Goal: Information Seeking & Learning: Learn about a topic

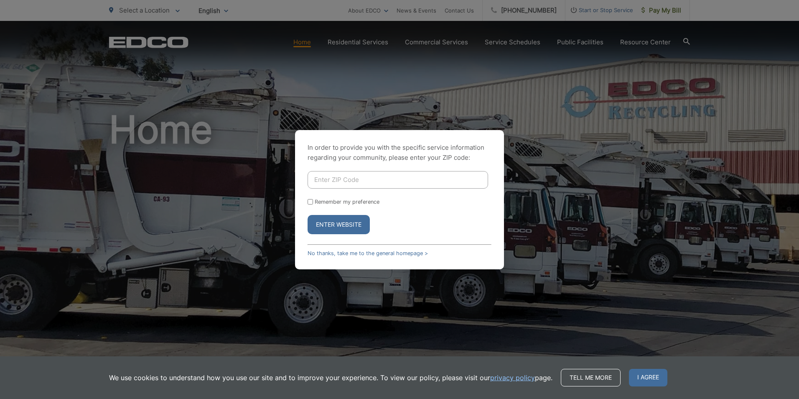
click at [420, 217] on div "Enter Website" at bounding box center [400, 224] width 184 height 19
click at [231, 116] on div "In order to provide you with the specific service information regarding your co…" at bounding box center [399, 199] width 799 height 399
click at [355, 177] on input "Enter ZIP Code" at bounding box center [398, 180] width 181 height 18
click at [375, 175] on input "Enter ZIP Code" at bounding box center [398, 180] width 181 height 18
type input "90620"
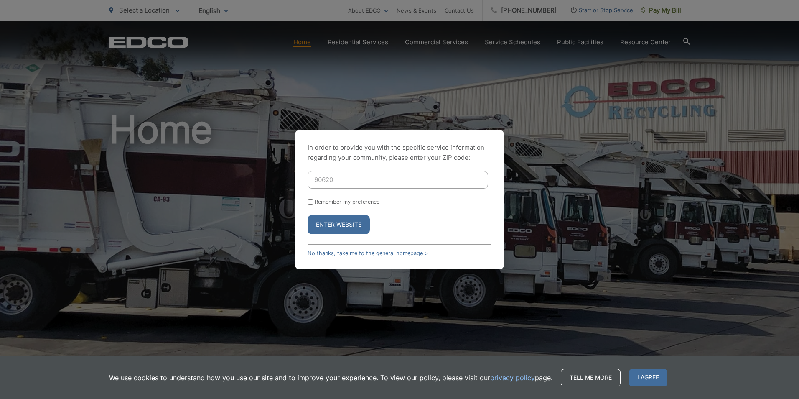
click at [308, 215] on button "Enter Website" at bounding box center [339, 224] width 62 height 19
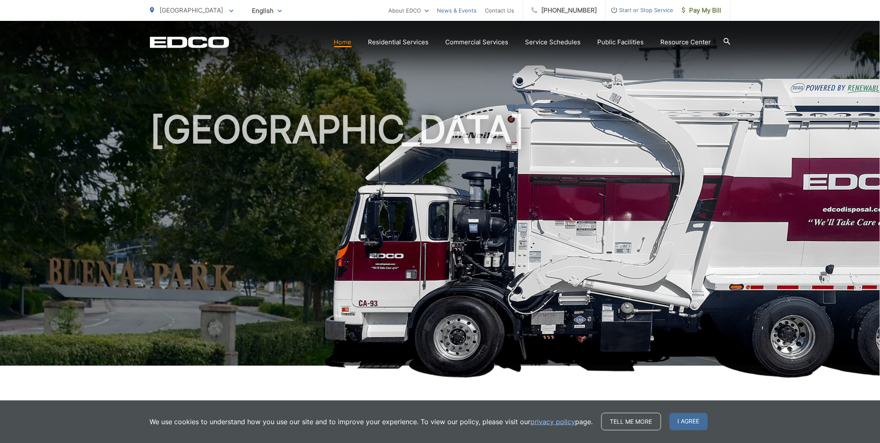
click at [473, 10] on link "News & Events" at bounding box center [457, 10] width 40 height 10
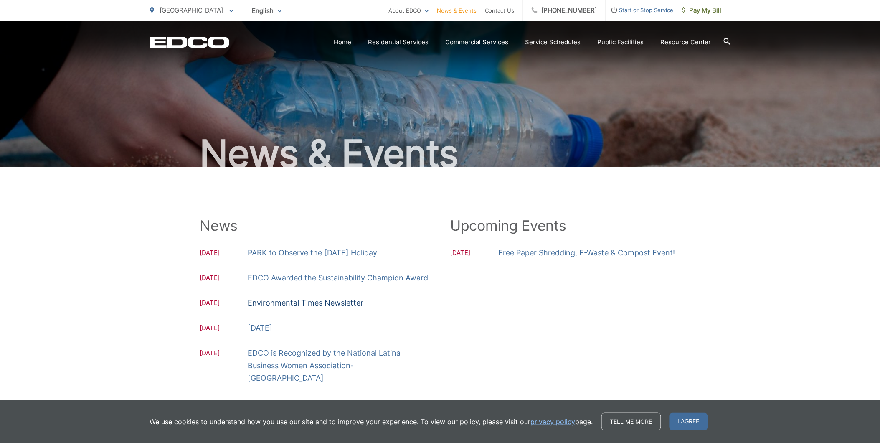
click at [326, 302] on link "Environmental Times Newsletter" at bounding box center [306, 303] width 116 height 13
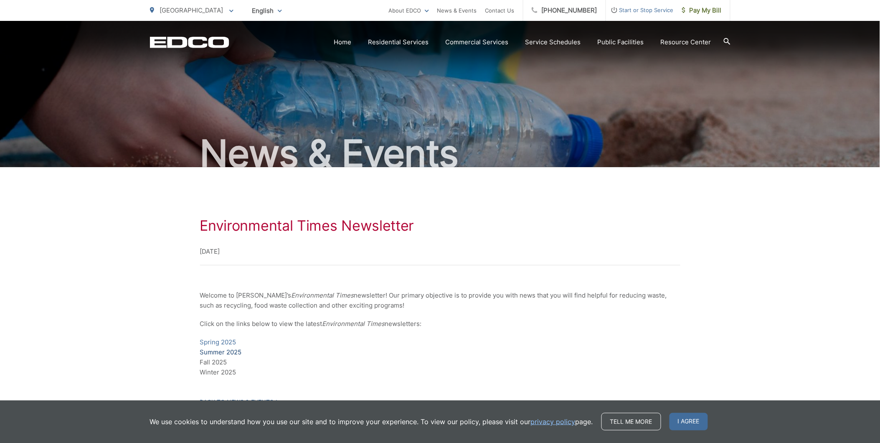
click at [216, 351] on link "Summer 2025" at bounding box center [221, 352] width 42 height 10
click at [182, 9] on span "[GEOGRAPHIC_DATA]" at bounding box center [192, 10] width 64 height 8
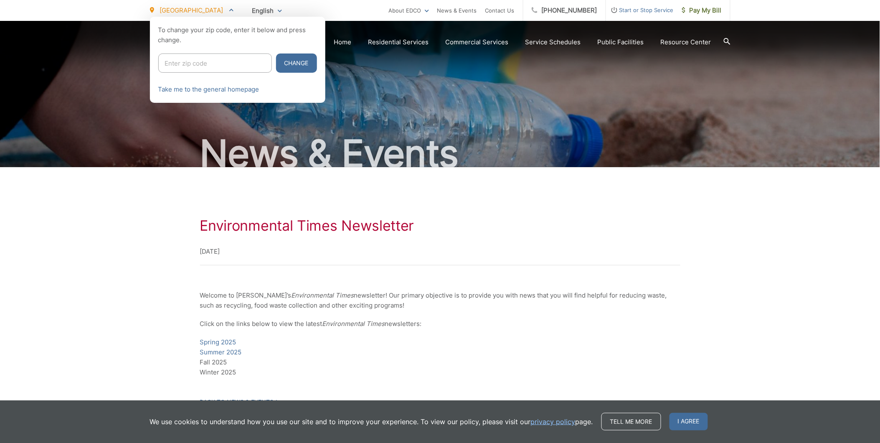
drag, startPoint x: 188, startPoint y: 59, endPoint x: 189, endPoint y: 49, distance: 9.6
click at [188, 48] on div "To change your zip code, enter it below and press change. Change Take me to the…" at bounding box center [237, 60] width 175 height 86
type input "90620"
click at [276, 53] on button "Change" at bounding box center [296, 62] width 41 height 19
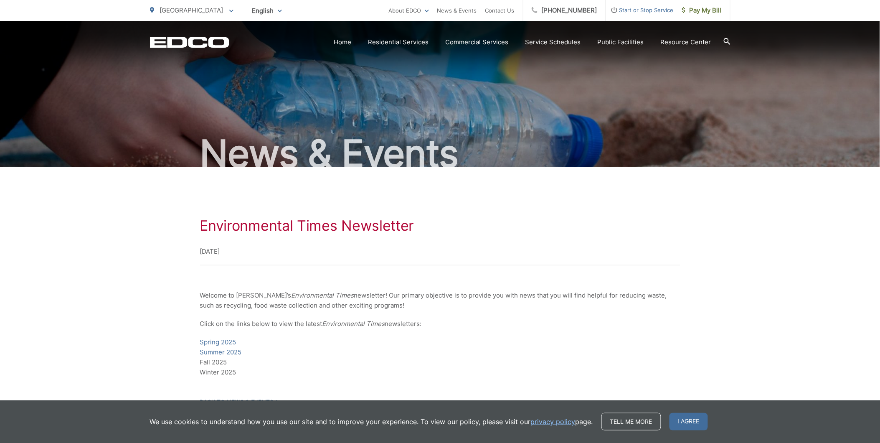
click at [165, 8] on span "[GEOGRAPHIC_DATA]" at bounding box center [192, 10] width 64 height 8
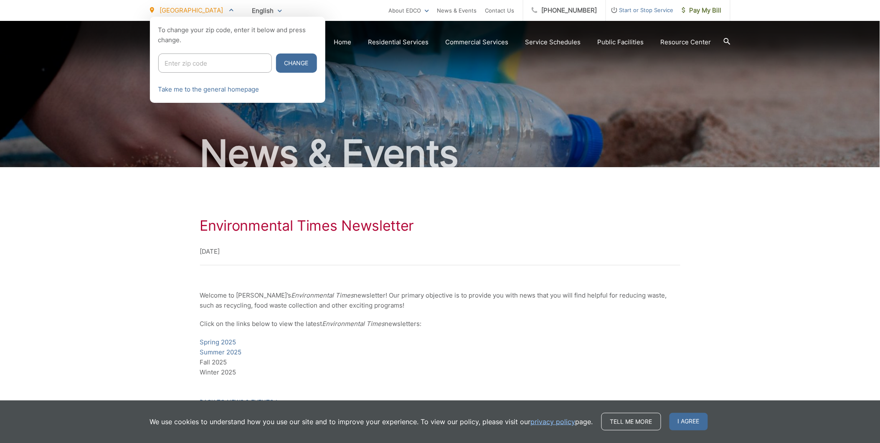
drag, startPoint x: 199, startPoint y: 57, endPoint x: 214, endPoint y: 65, distance: 16.6
click at [208, 58] on input "Enter zip code" at bounding box center [215, 62] width 114 height 19
type input "90638"
click at [276, 53] on button "Change" at bounding box center [296, 62] width 41 height 19
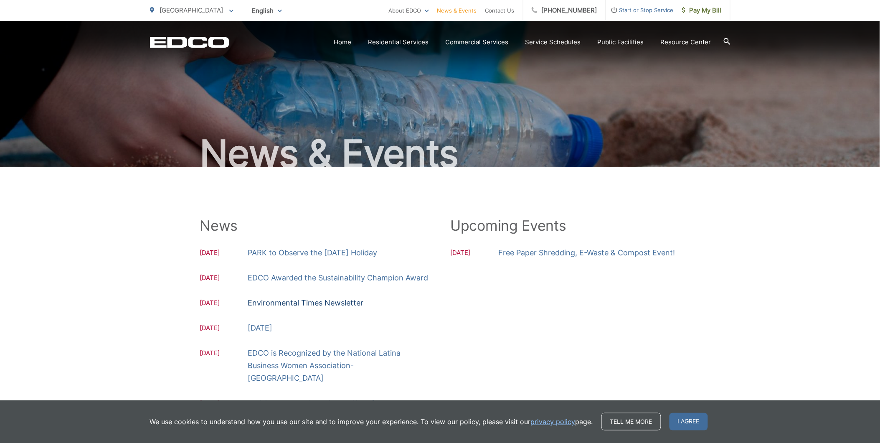
click at [295, 306] on link "Environmental Times Newsletter" at bounding box center [306, 303] width 116 height 13
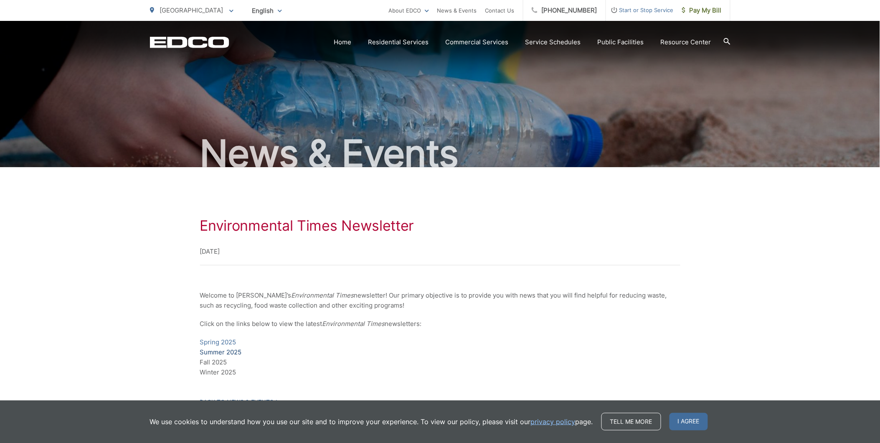
click at [221, 351] on link "Summer 2025" at bounding box center [221, 352] width 42 height 10
click at [193, 13] on span "[GEOGRAPHIC_DATA]" at bounding box center [192, 10] width 64 height 8
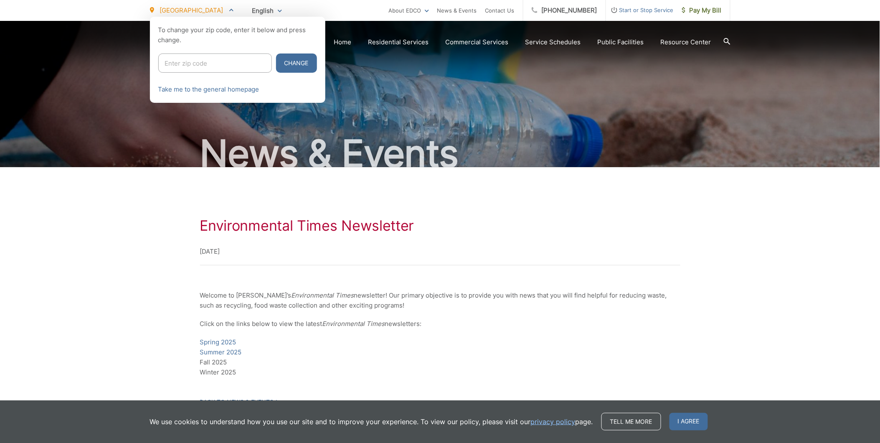
drag, startPoint x: 202, startPoint y: 64, endPoint x: 207, endPoint y: 64, distance: 4.6
click at [206, 64] on input "Enter zip code" at bounding box center [215, 62] width 114 height 19
type input "90623"
click at [276, 53] on button "Change" at bounding box center [296, 62] width 41 height 19
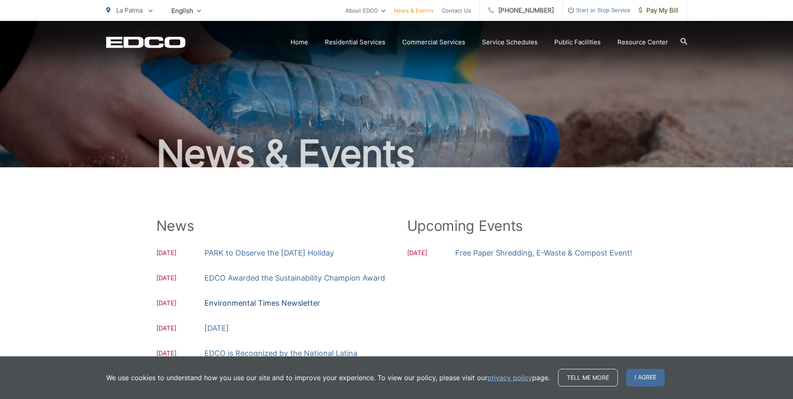
click at [254, 300] on link "Environmental Times Newsletter" at bounding box center [262, 303] width 116 height 13
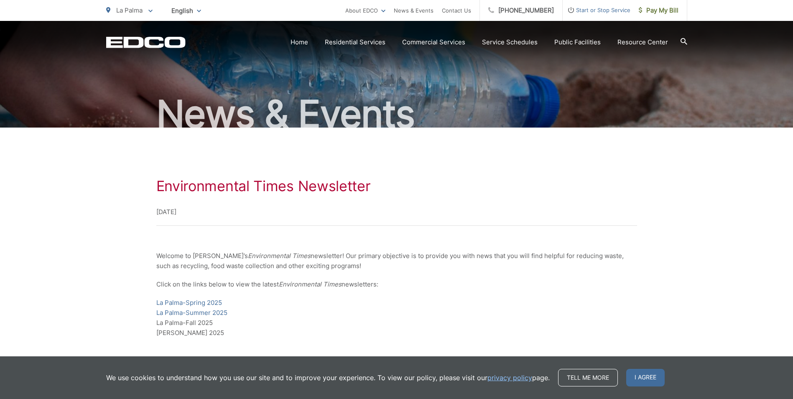
scroll to position [42, 0]
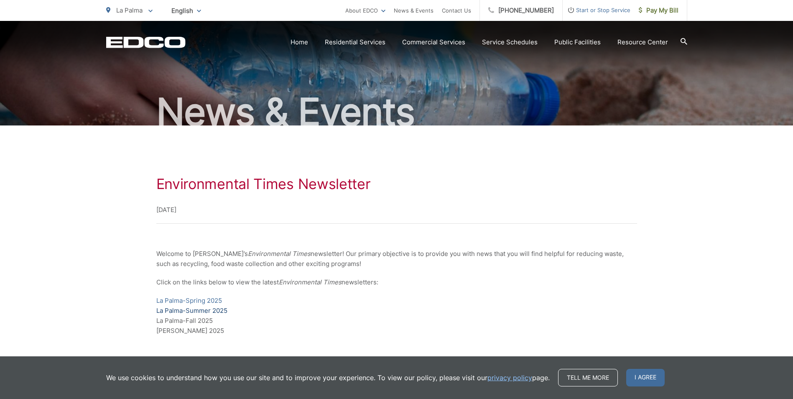
click at [214, 310] on link "La Palma-Summer 2025" at bounding box center [191, 310] width 71 height 10
